Goal: Navigation & Orientation: Understand site structure

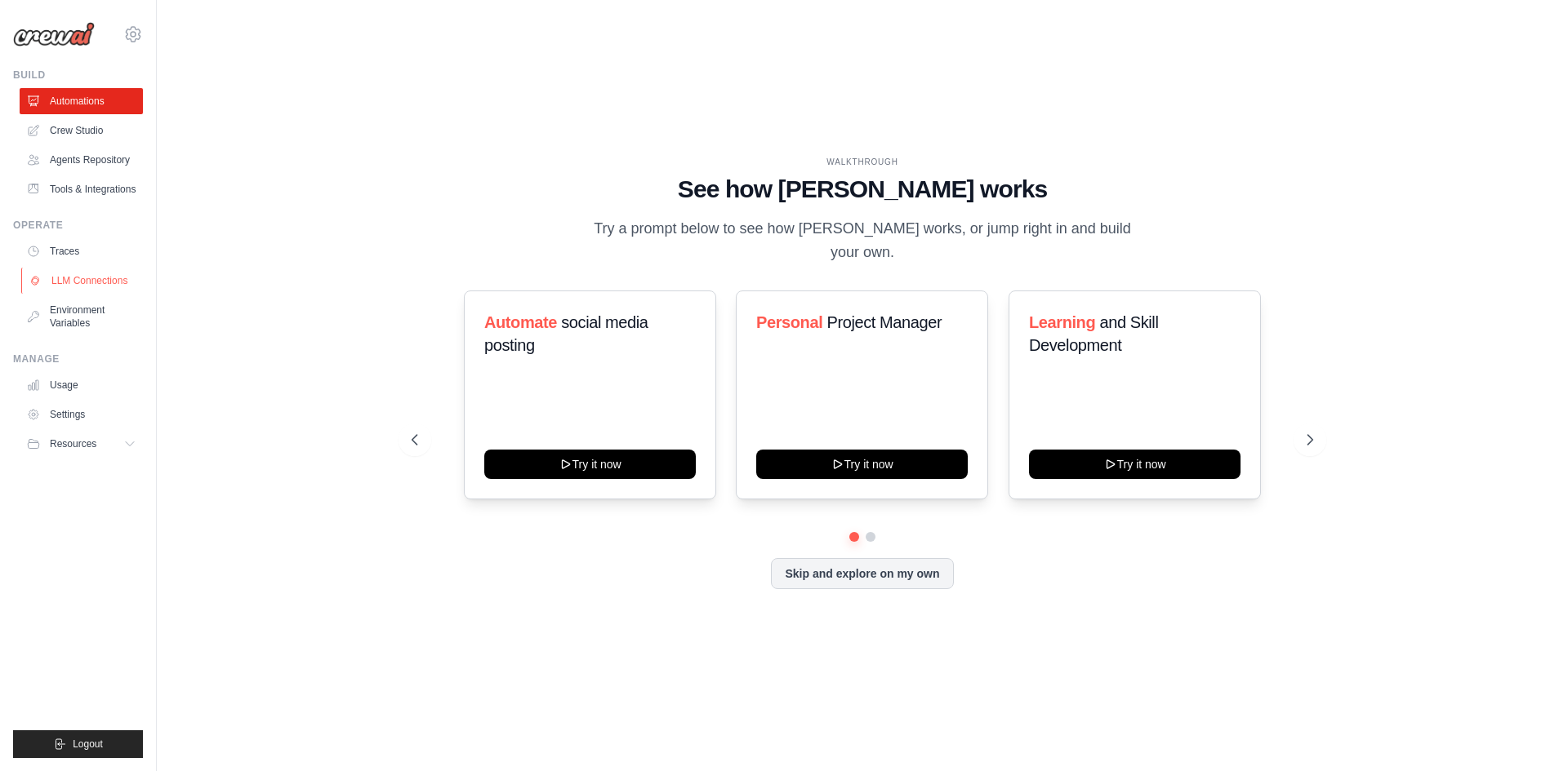
click at [110, 273] on link "LLM Connections" at bounding box center [83, 280] width 123 height 26
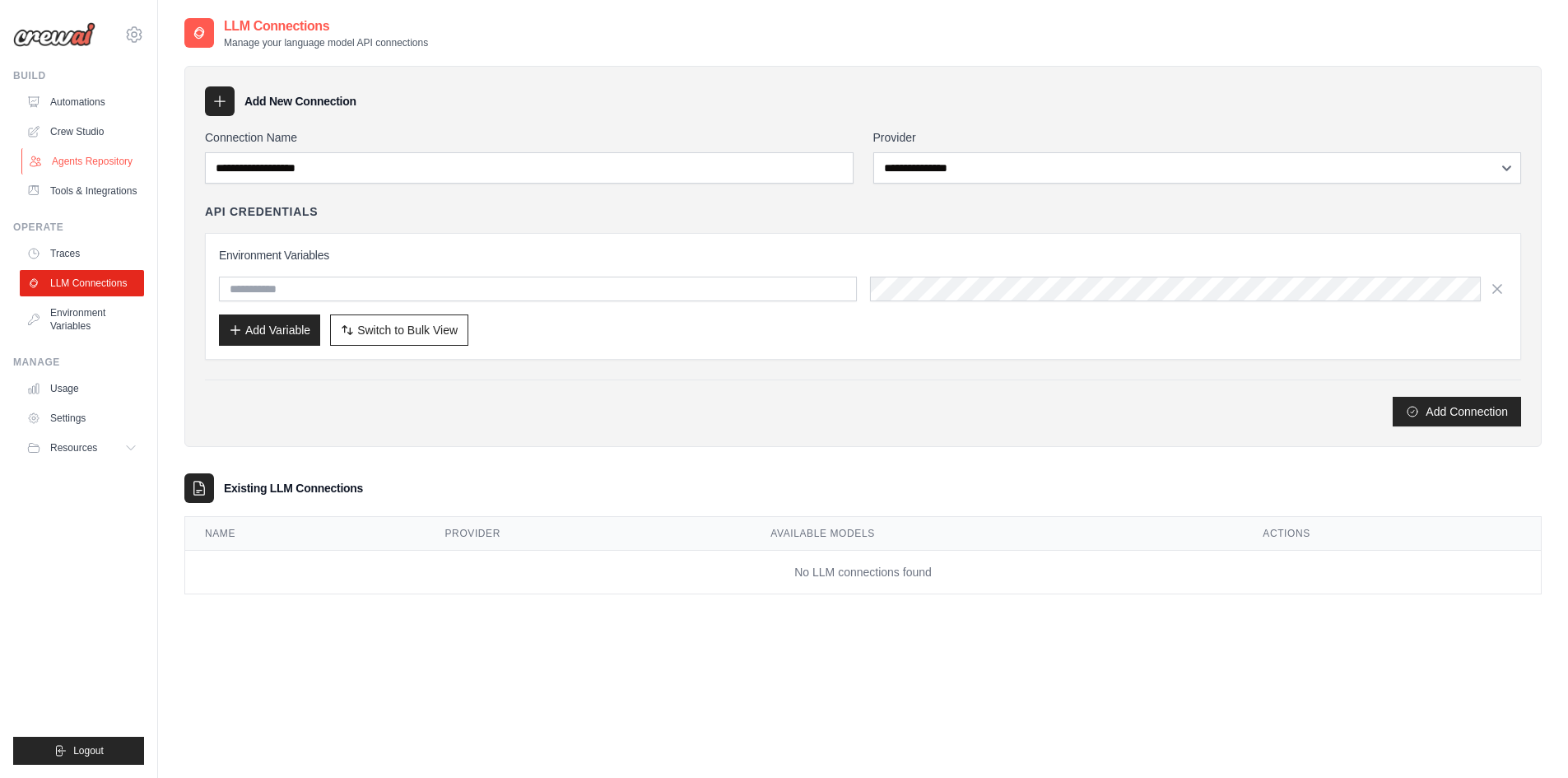
click at [78, 157] on link "Agents Repository" at bounding box center [83, 161] width 124 height 26
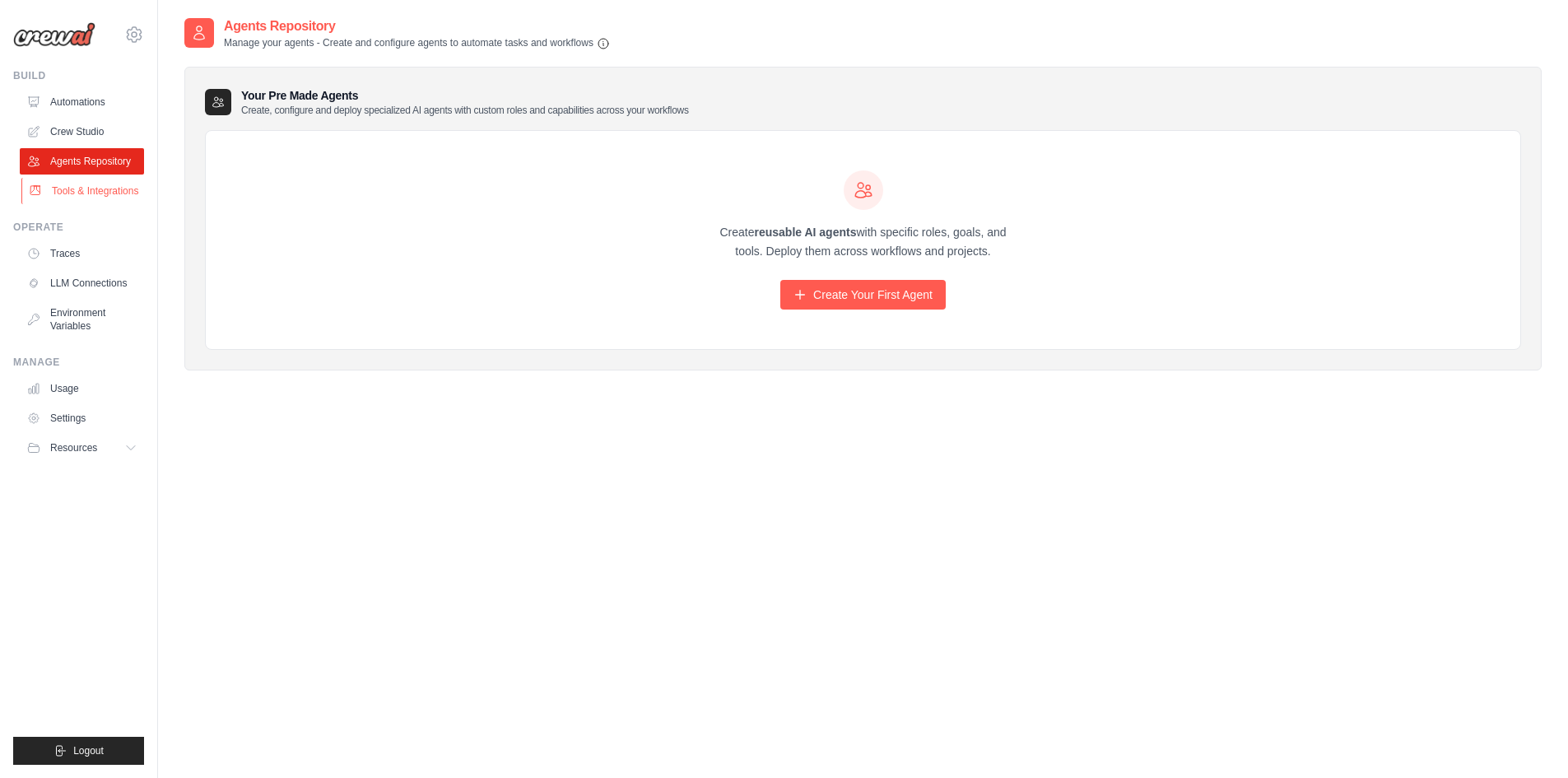
click at [76, 185] on link "Tools & Integrations" at bounding box center [83, 191] width 124 height 26
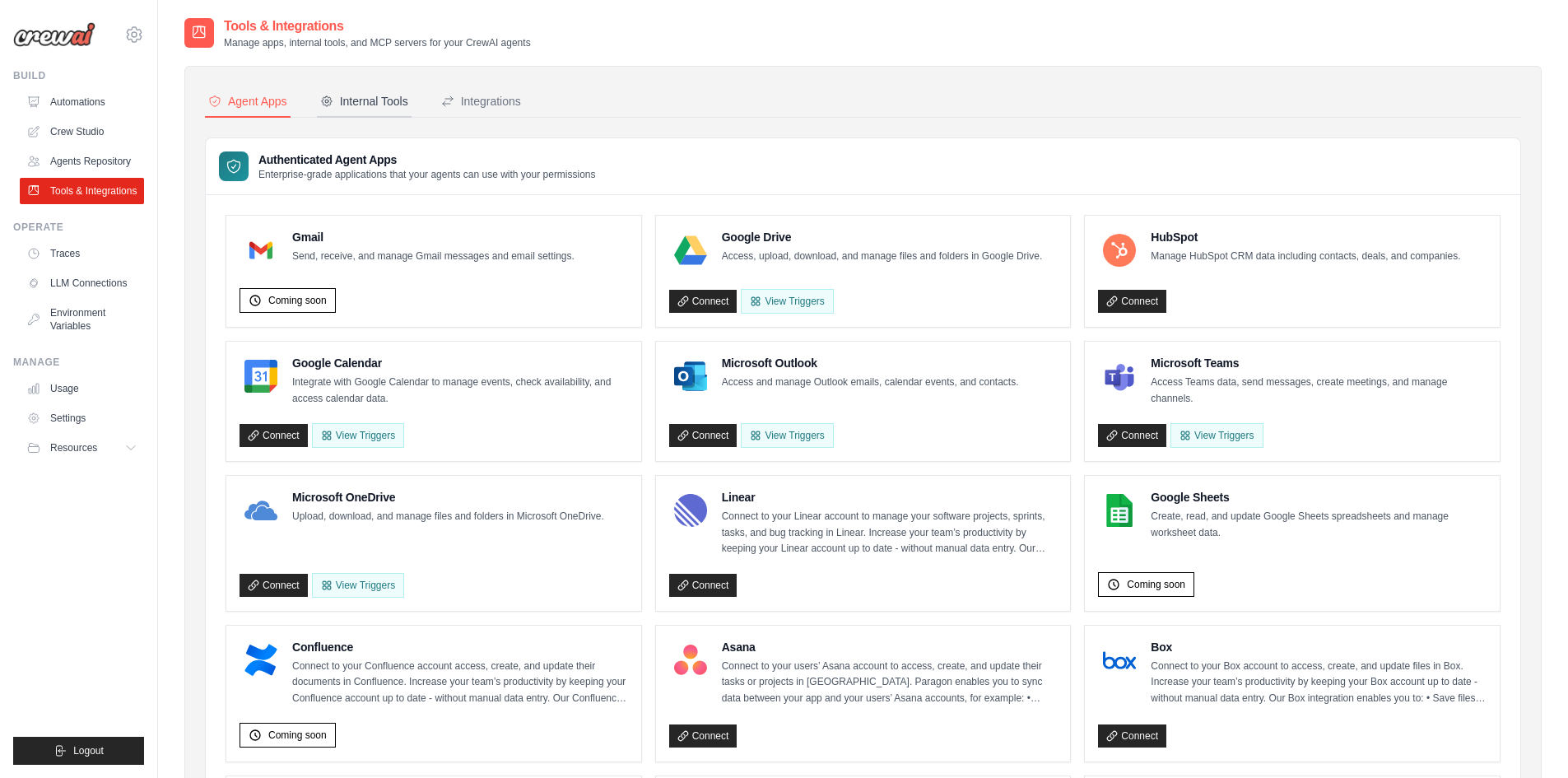
click at [383, 110] on button "Internal Tools" at bounding box center [363, 102] width 94 height 31
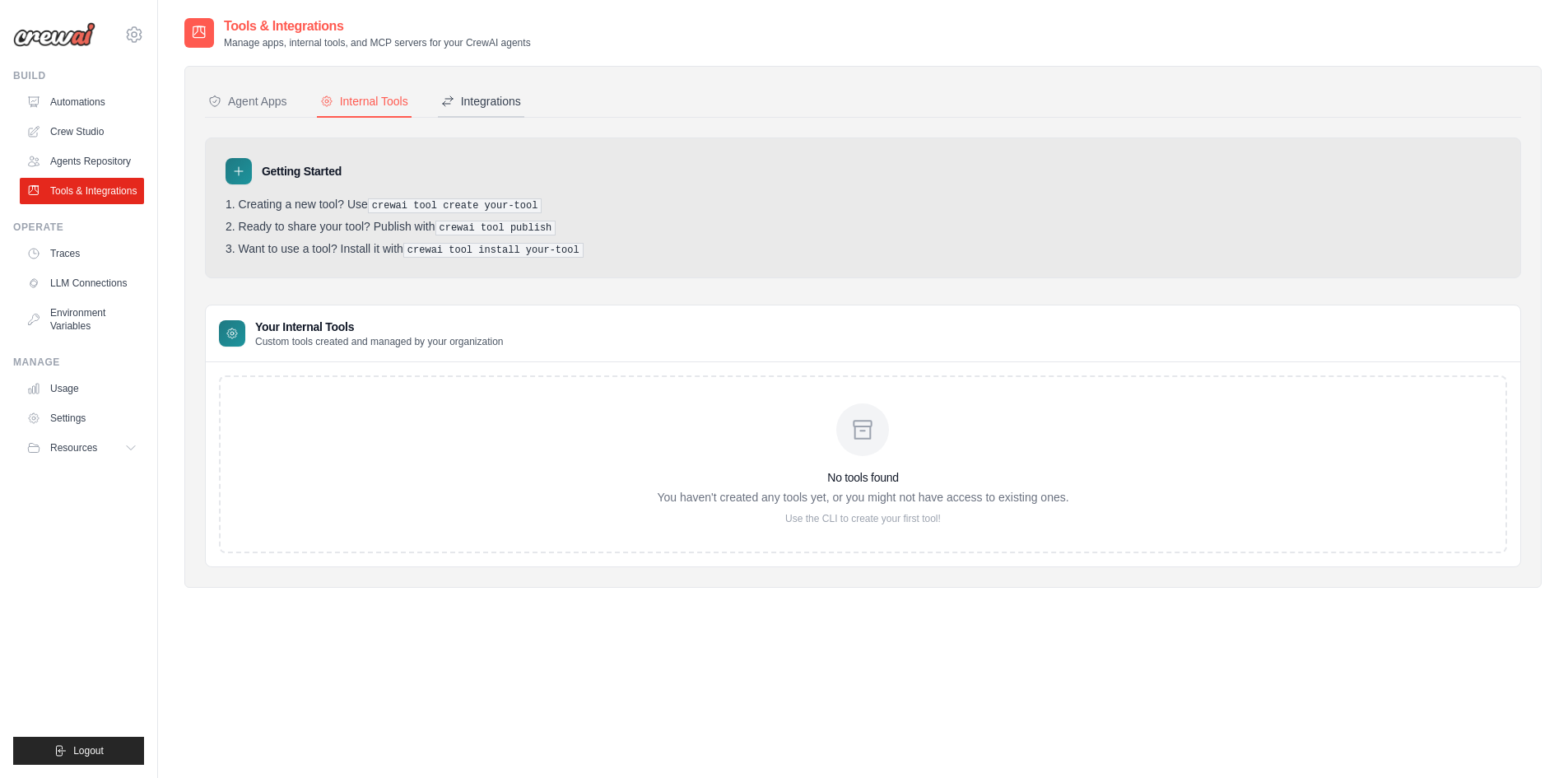
click at [506, 109] on div "Integrations" at bounding box center [482, 100] width 80 height 16
